Goal: Task Accomplishment & Management: Manage account settings

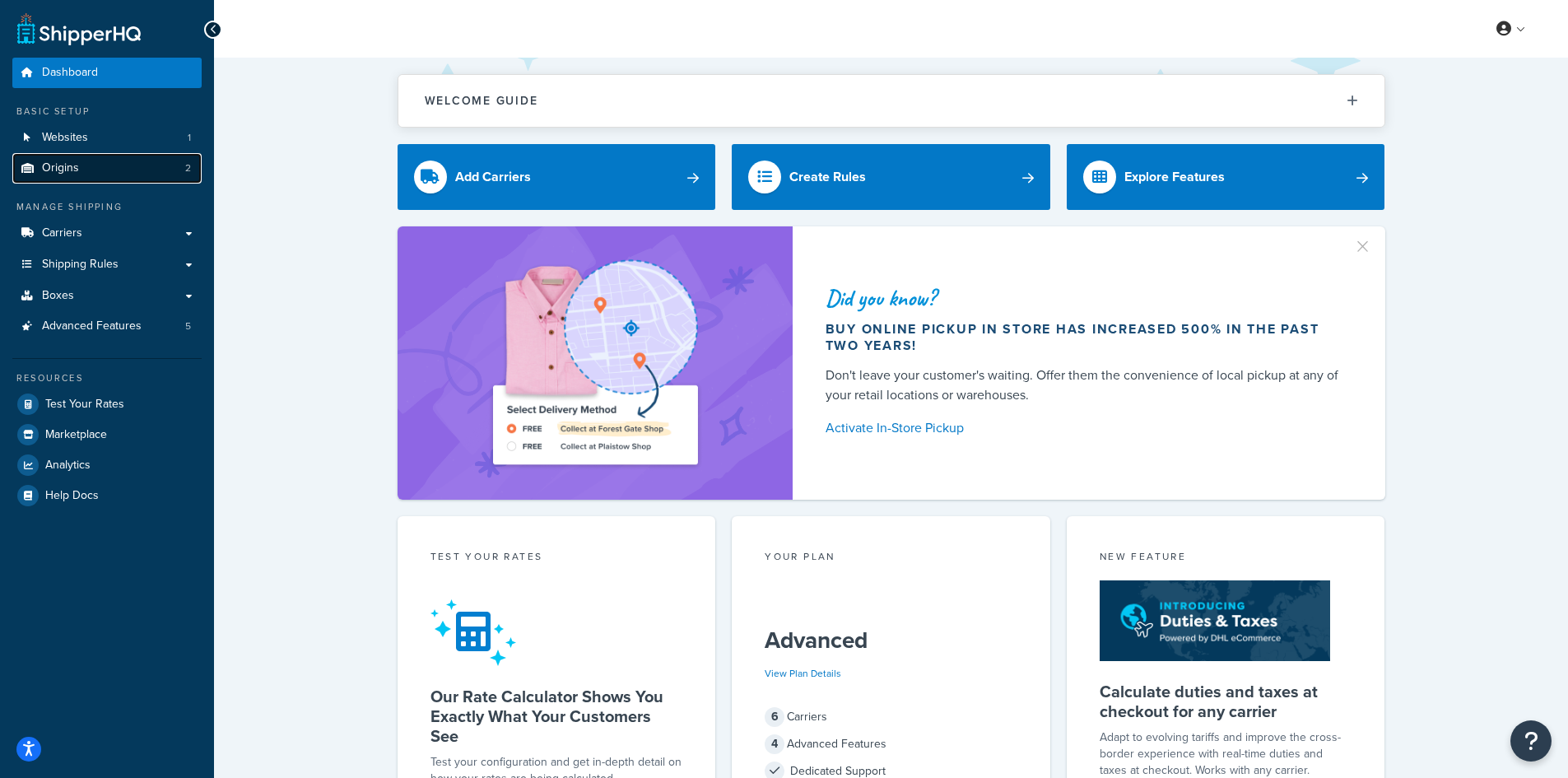
click at [96, 161] on link "Origins 2" at bounding box center [107, 168] width 189 height 30
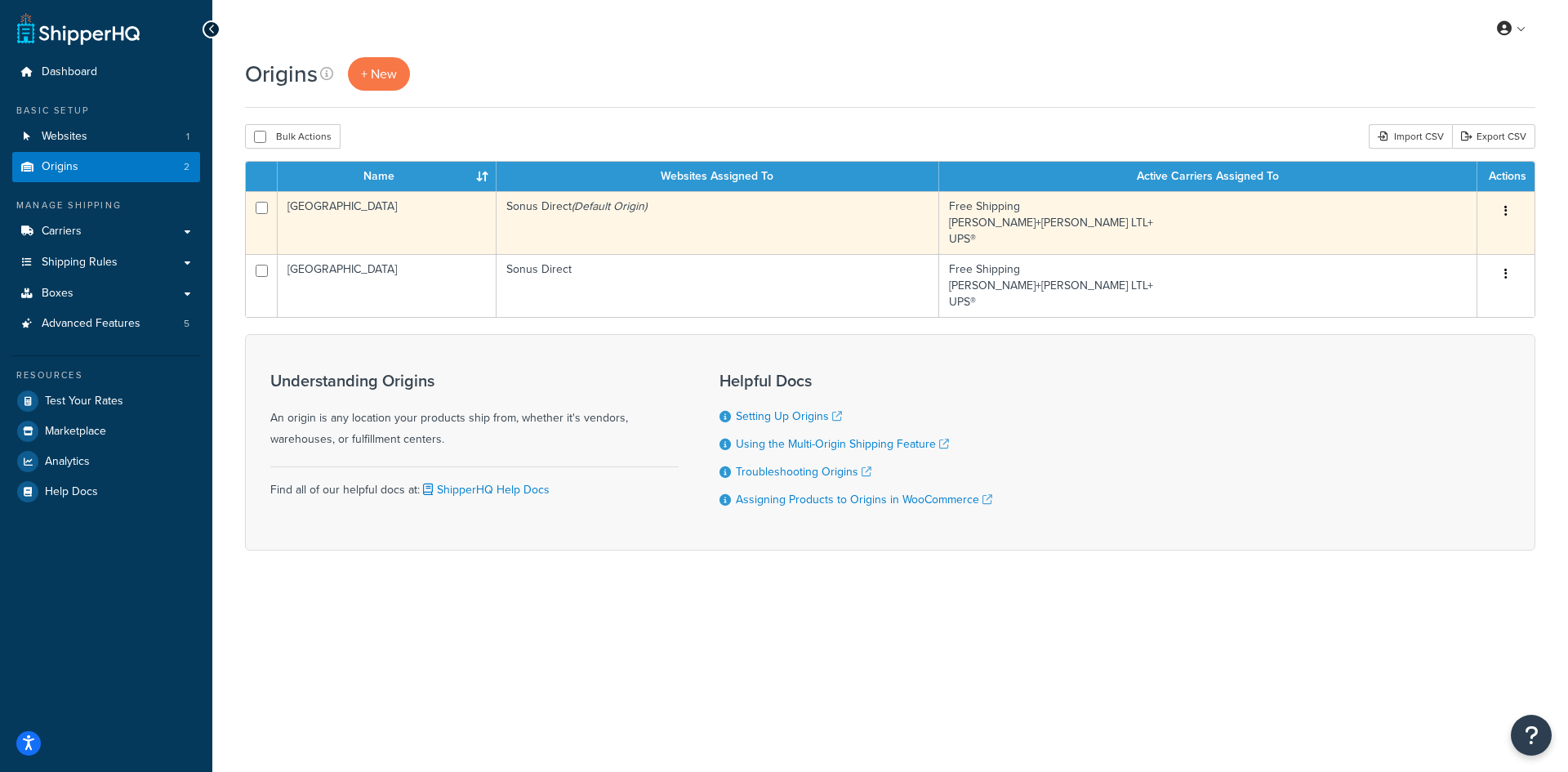
click at [727, 219] on td "Sonus Direct (Default Origin)" at bounding box center [718, 223] width 443 height 63
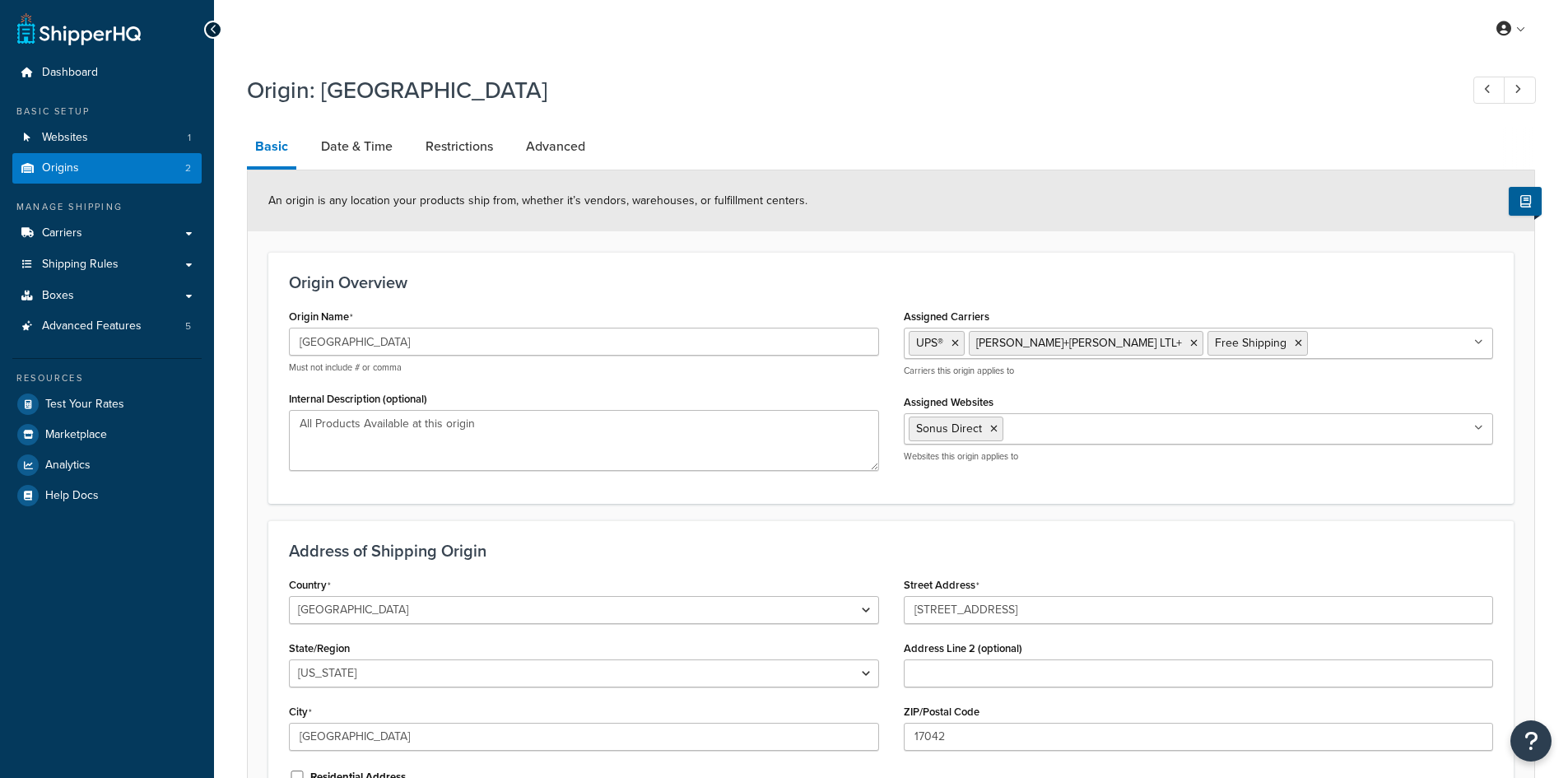
select select "38"
click at [342, 148] on link "Date & Time" at bounding box center [356, 146] width 88 height 40
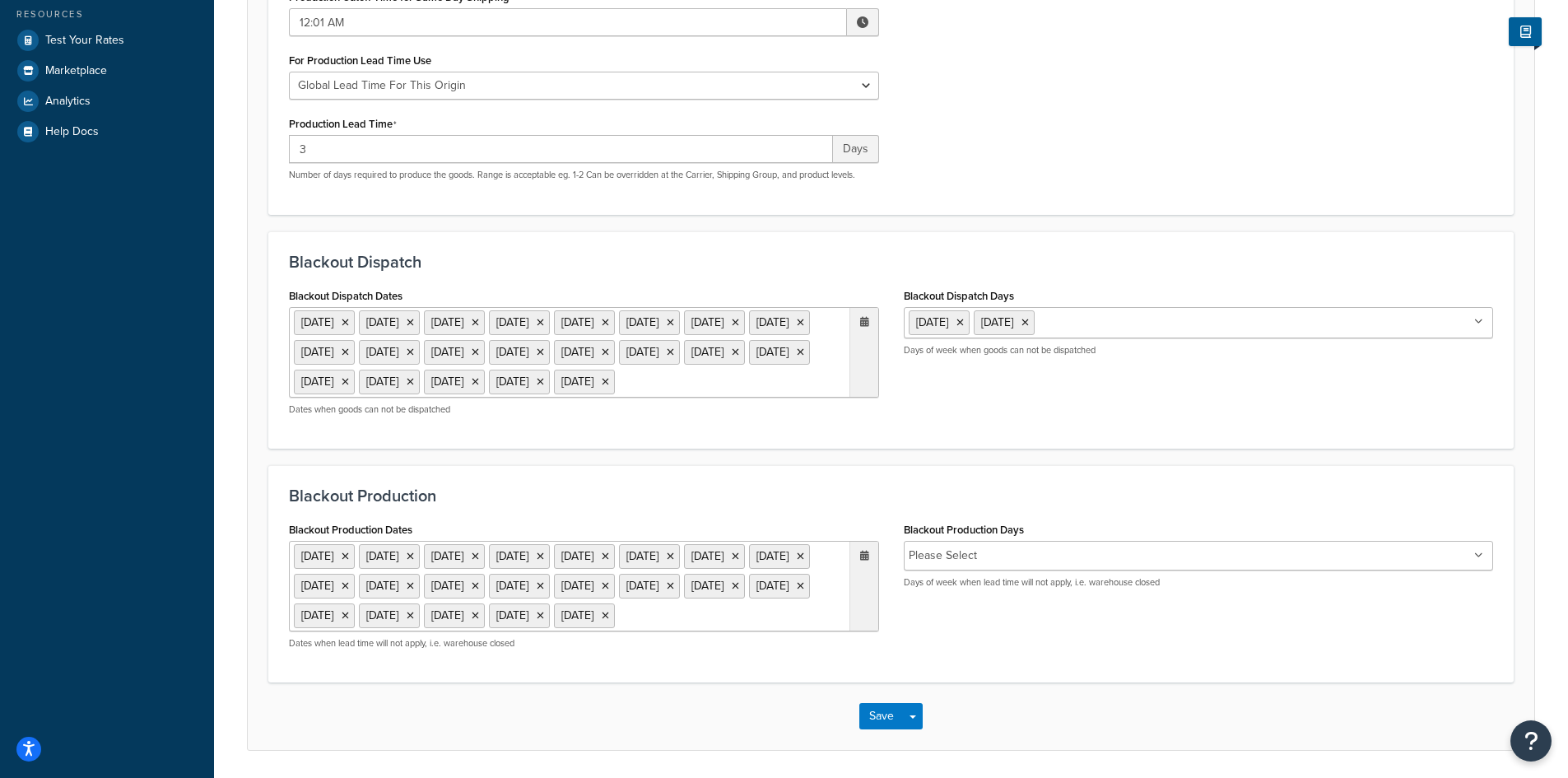
scroll to position [412, 0]
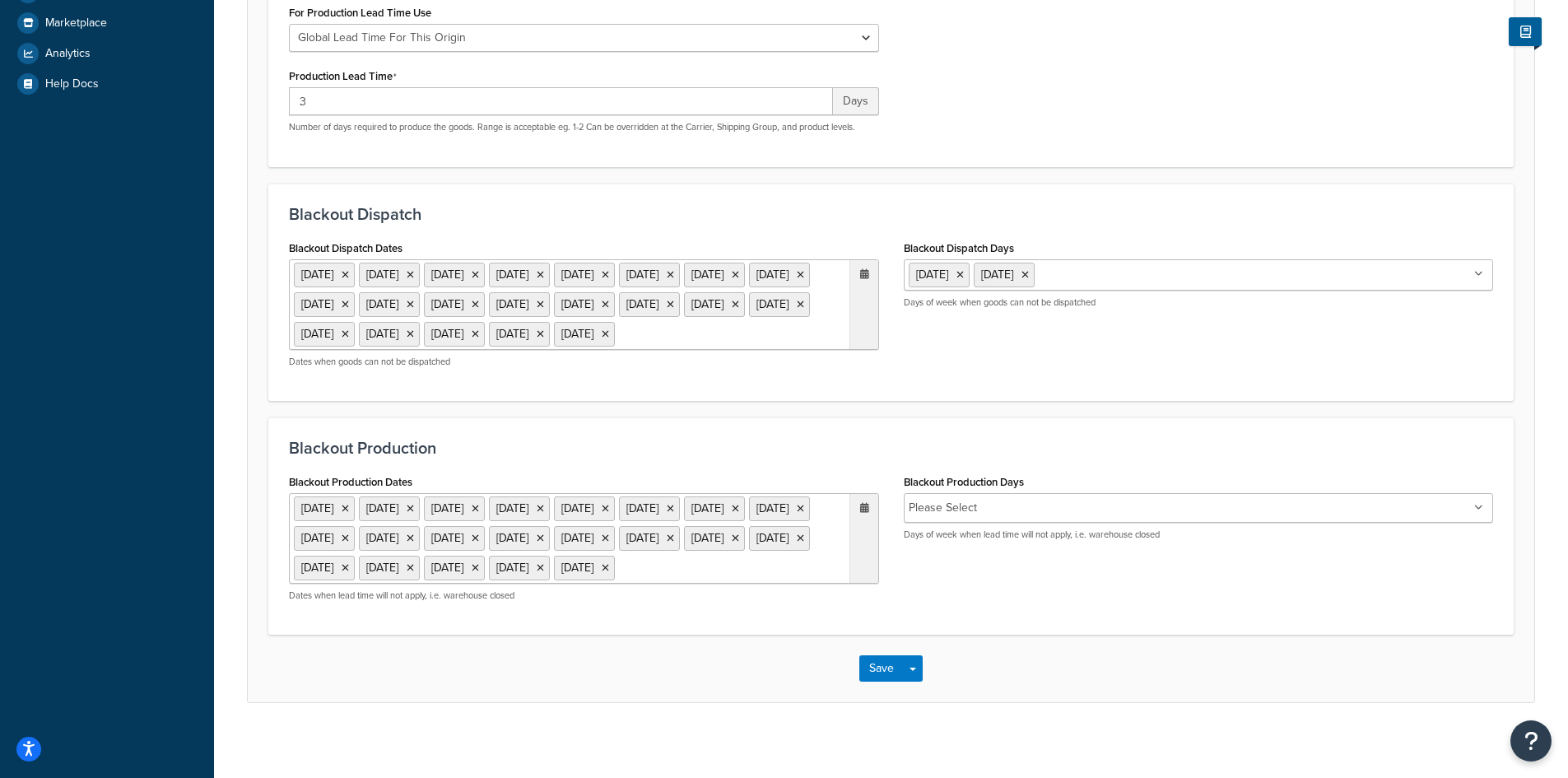
click at [862, 273] on icon at bounding box center [865, 274] width 9 height 9
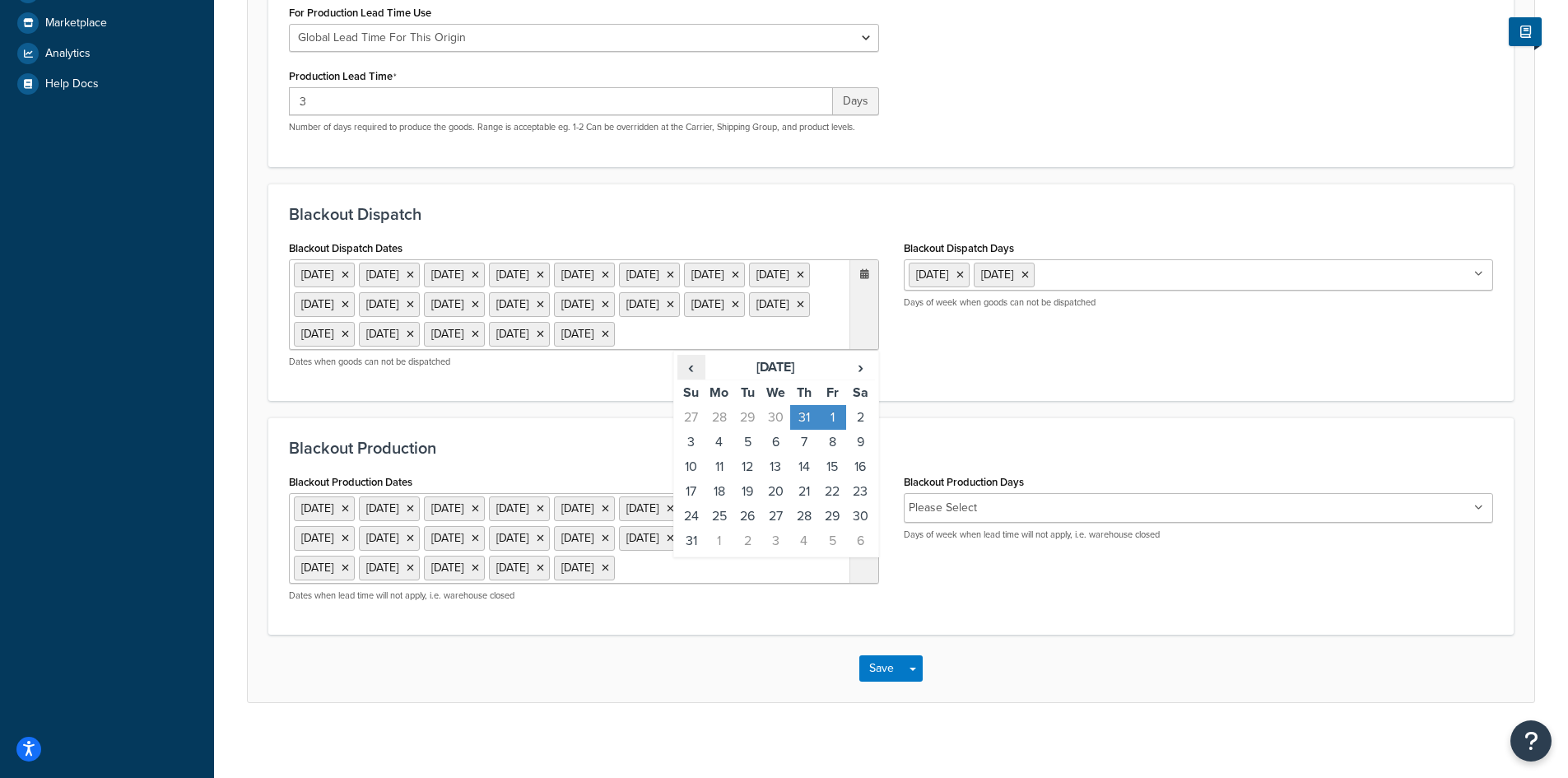
click at [689, 379] on span "‹" at bounding box center [691, 367] width 27 height 23
click at [692, 379] on span "‹" at bounding box center [691, 367] width 27 height 23
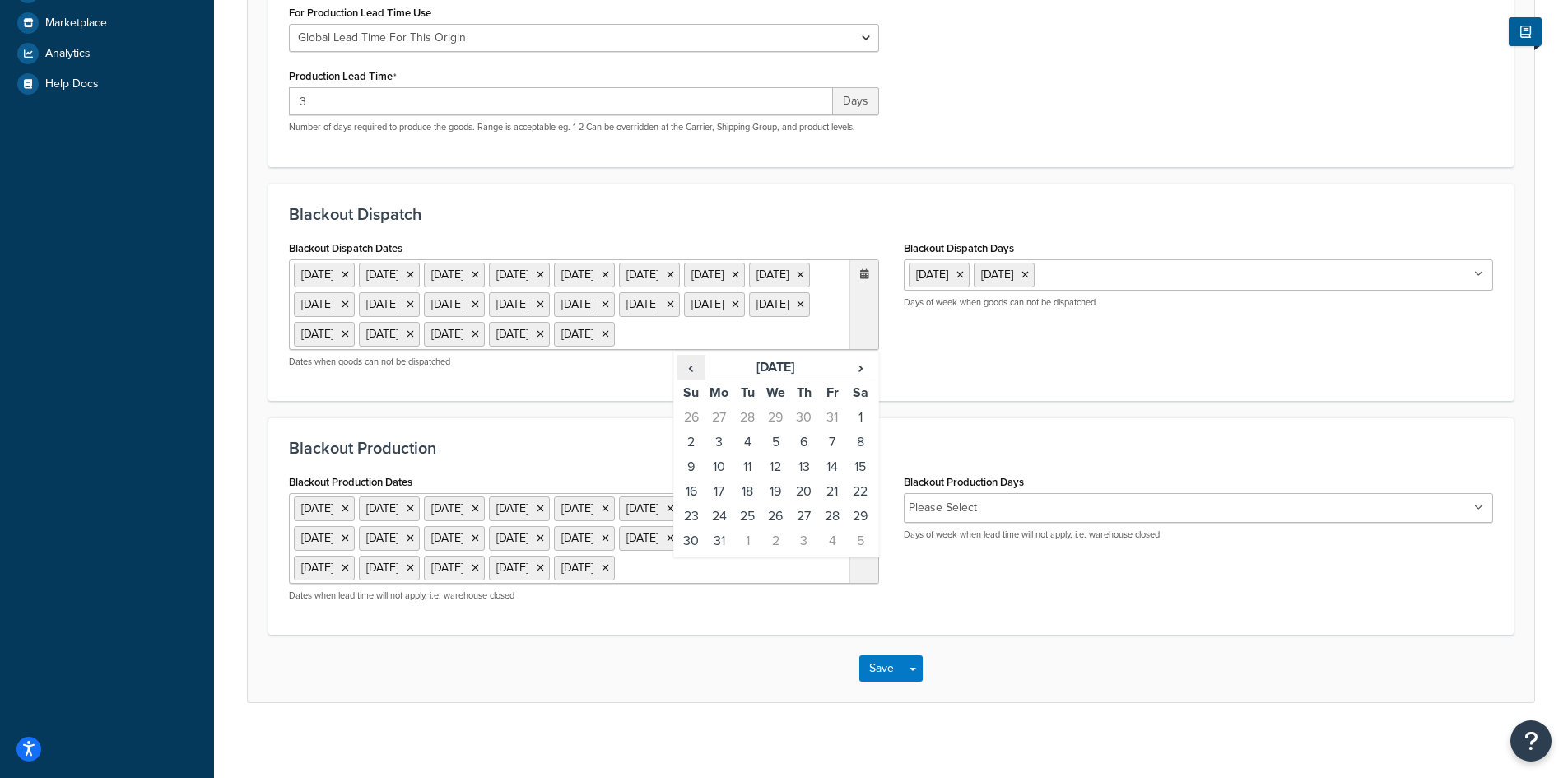
click at [692, 379] on span "‹" at bounding box center [691, 367] width 27 height 23
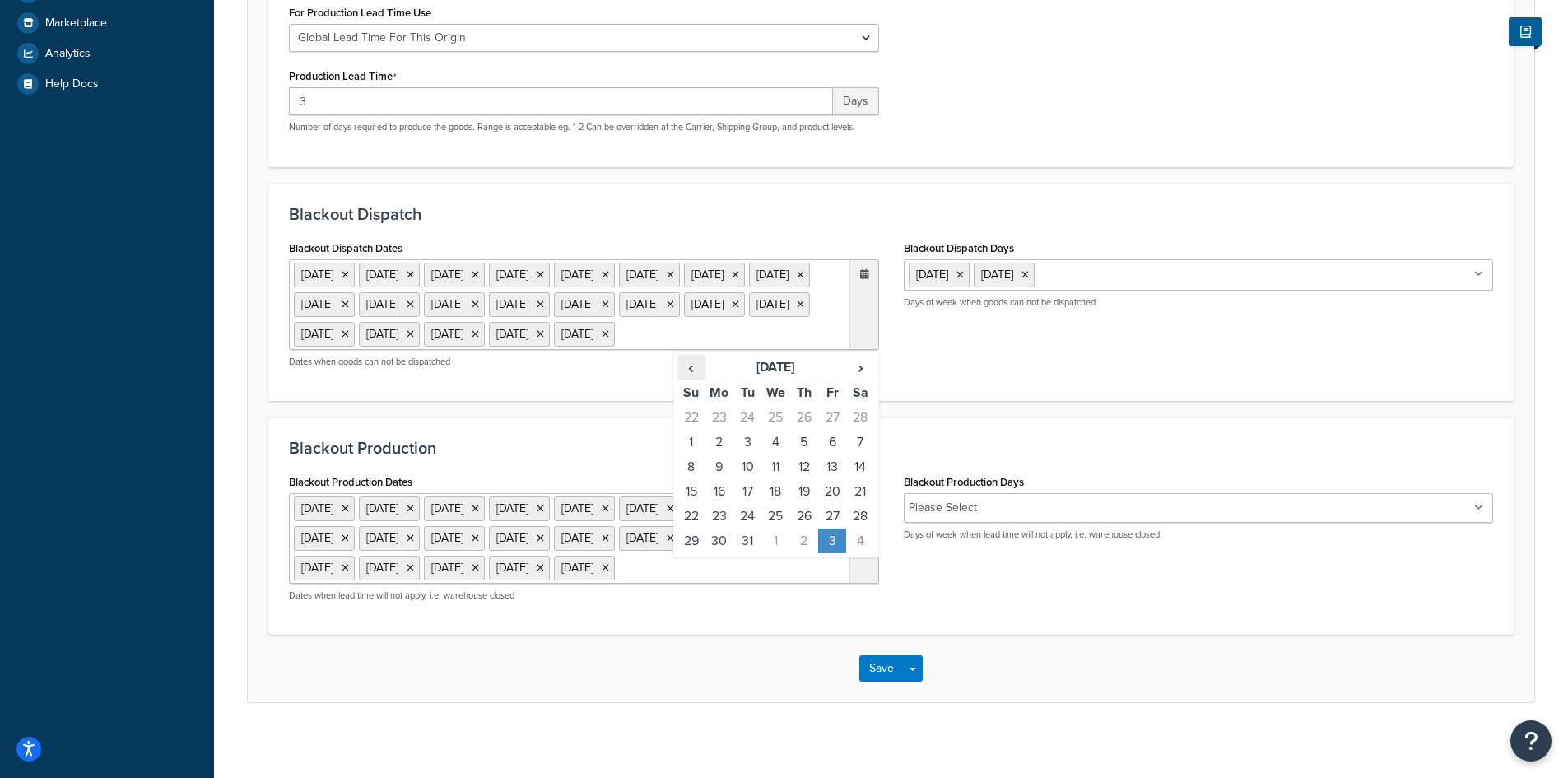
click at [692, 379] on span "‹" at bounding box center [691, 367] width 27 height 23
click at [859, 379] on span "›" at bounding box center [860, 367] width 27 height 23
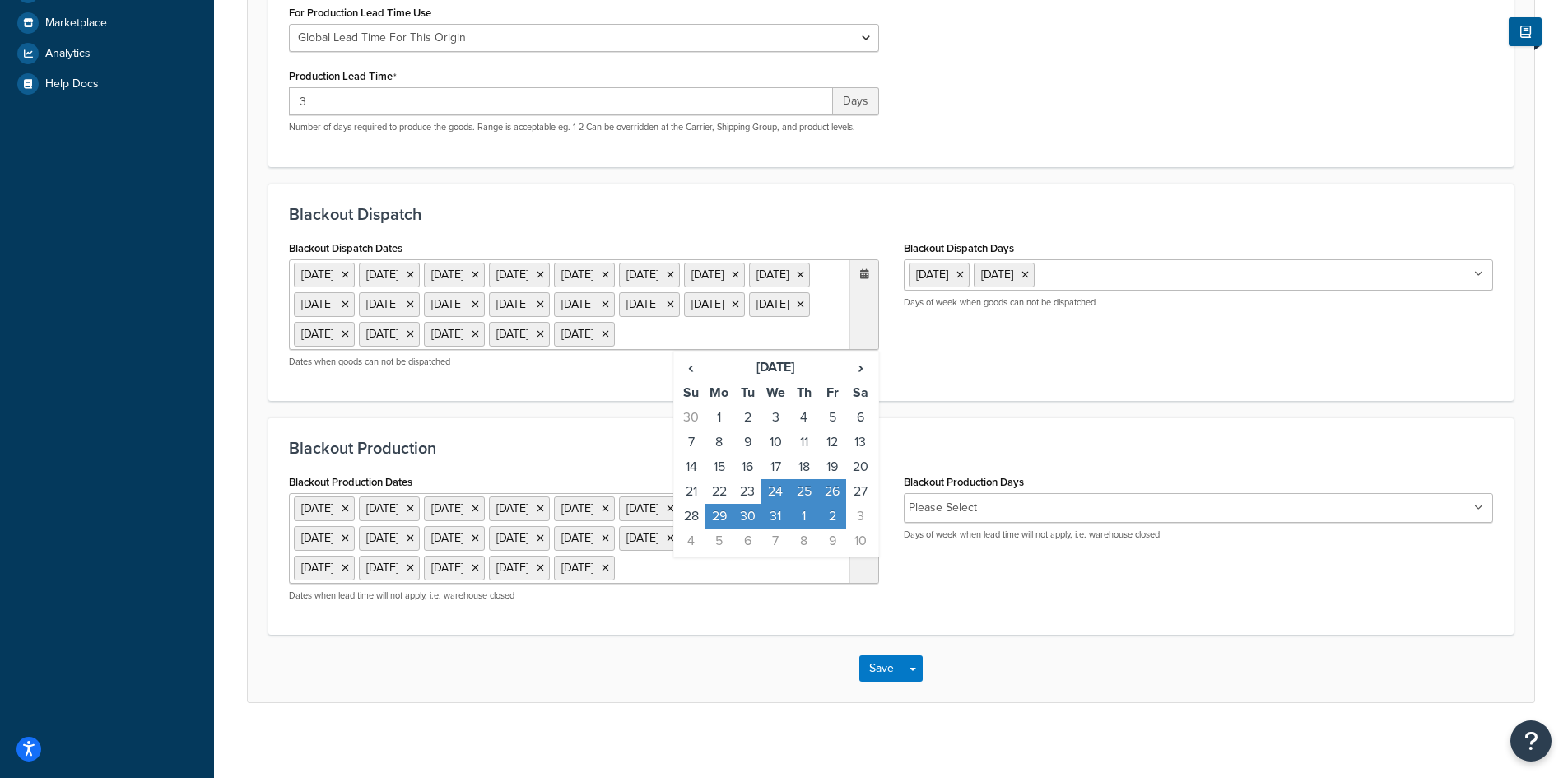
click at [542, 470] on form "Specify the criteria around dispatch date and times for this origin. Only use t…" at bounding box center [891, 230] width 1286 height 943
